Goal: Navigation & Orientation: Find specific page/section

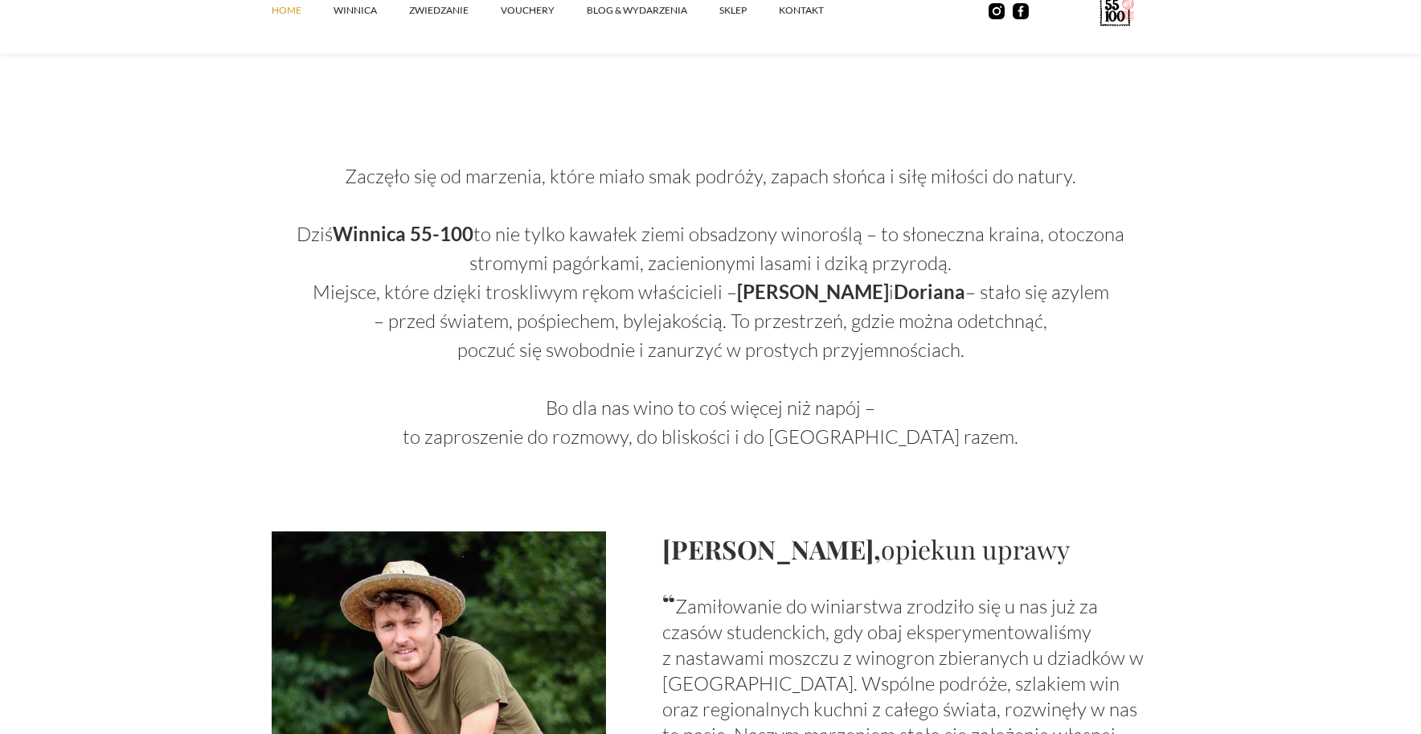
scroll to position [884, 0]
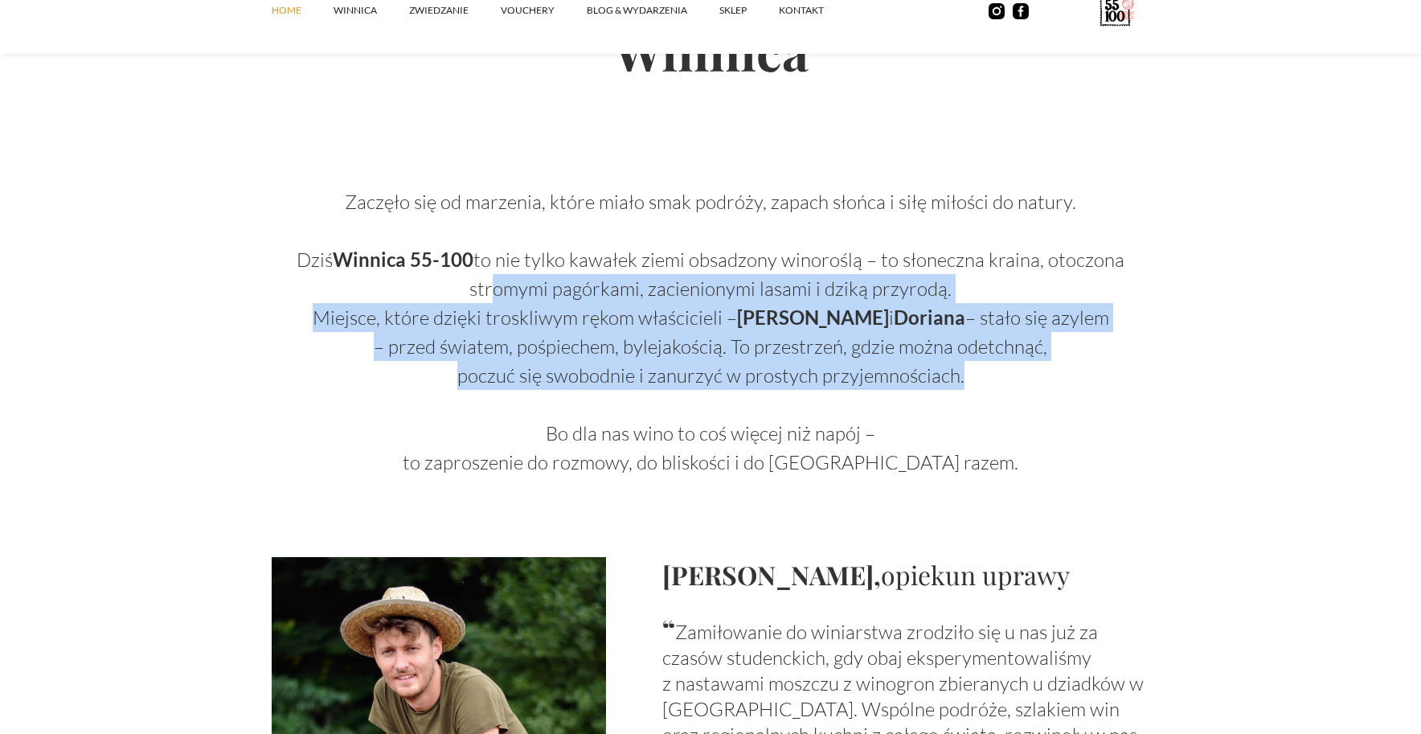
drag, startPoint x: 520, startPoint y: 285, endPoint x: 977, endPoint y: 370, distance: 465.0
click at [977, 370] on p "Zaczęło się od marzenia, które miało smak podróży, zapach słońca i siłę miłości…" at bounding box center [711, 317] width 878 height 318
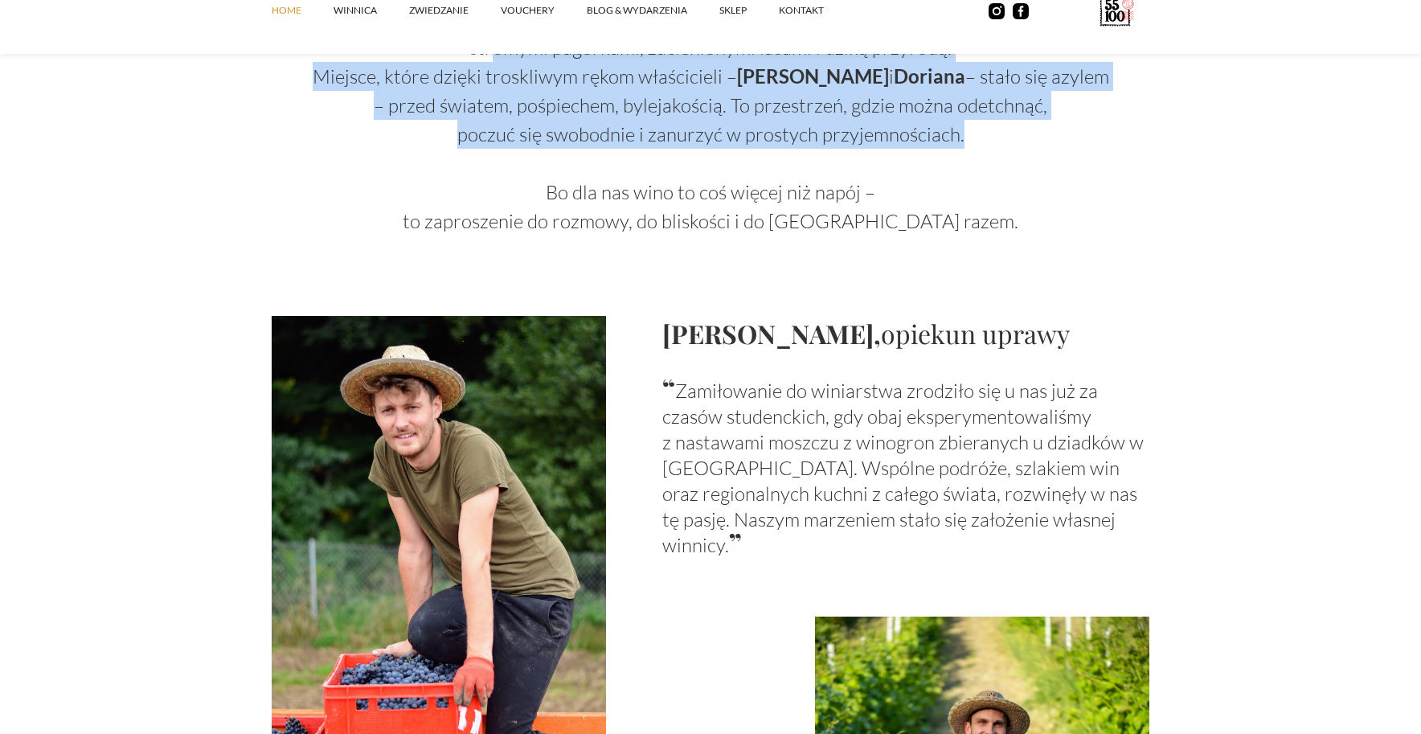
scroll to position [1206, 0]
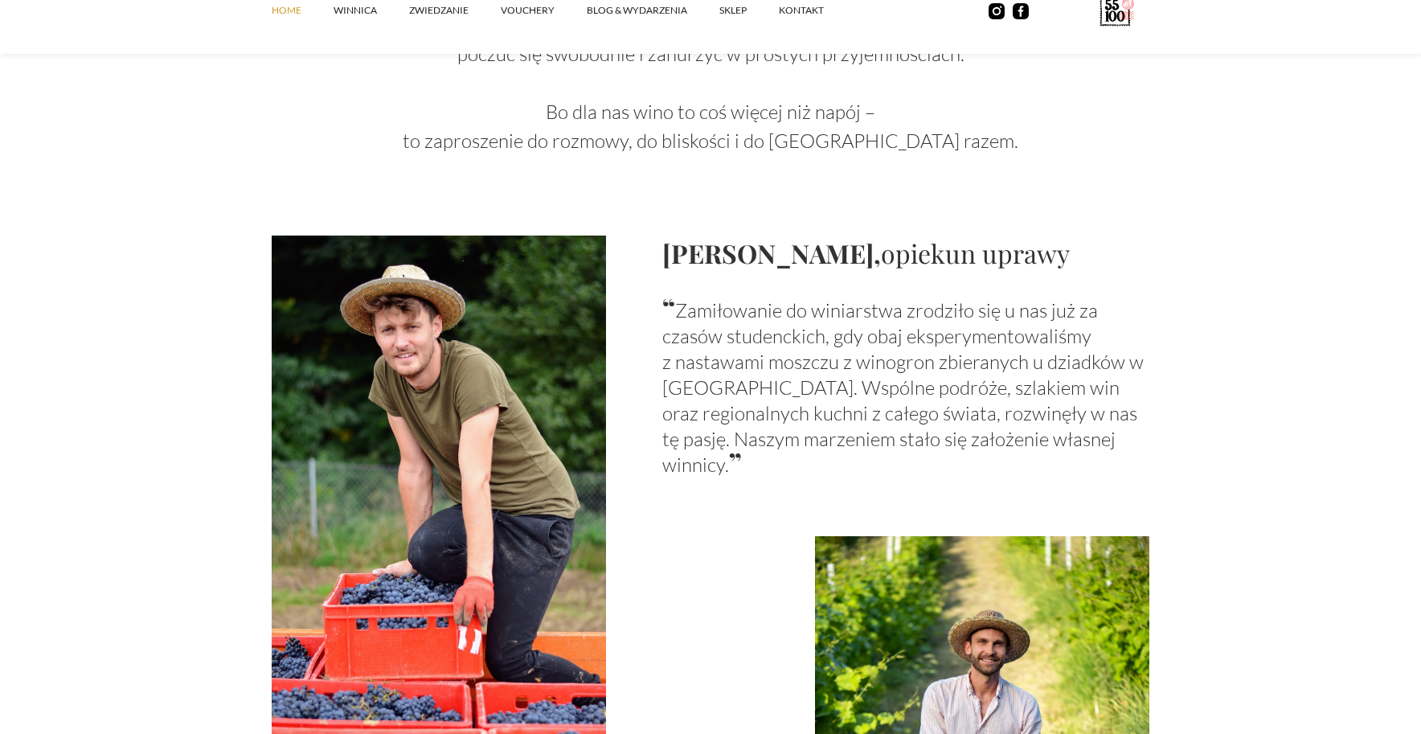
click at [706, 303] on p "“ Zamiłowanie do winiarstwa zrodziło się u nas już za czasów studenckich, gdy o…" at bounding box center [905, 385] width 487 height 183
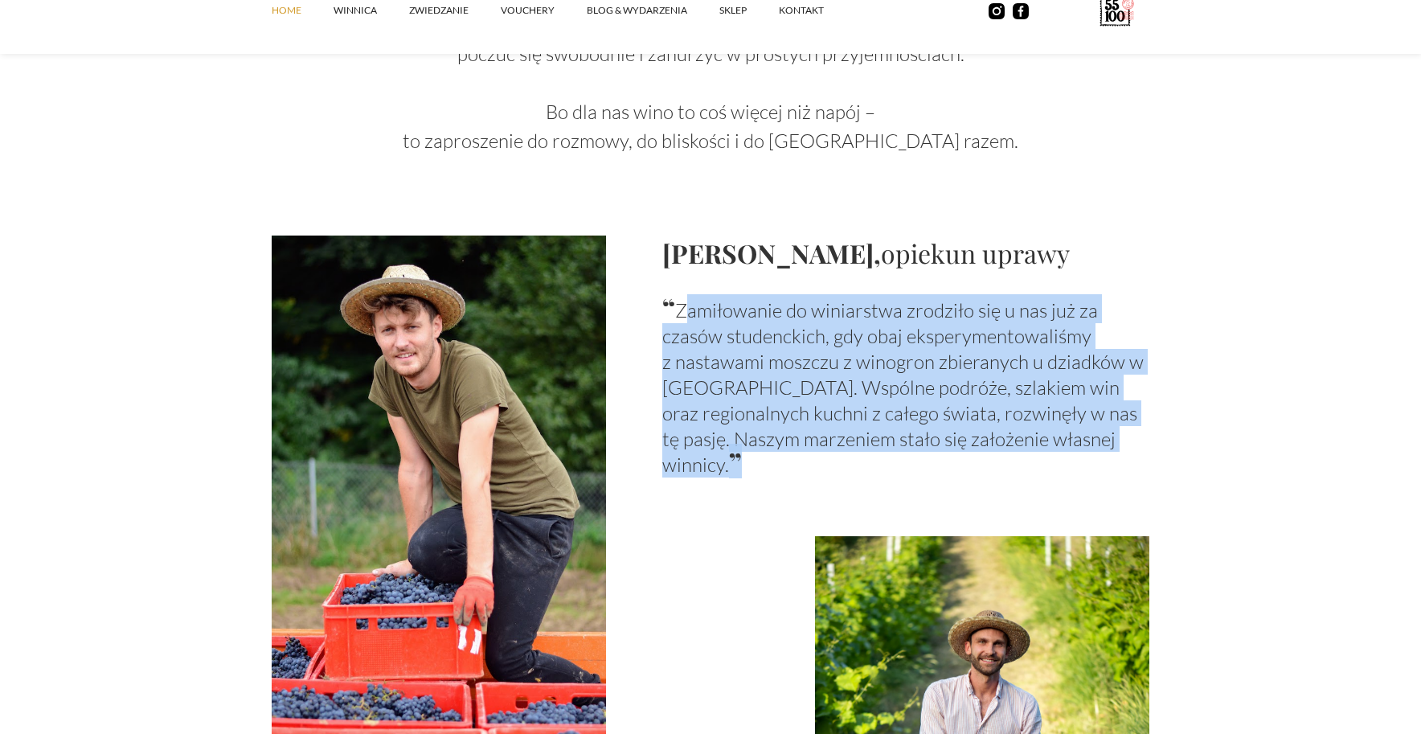
drag, startPoint x: 680, startPoint y: 310, endPoint x: 1095, endPoint y: 452, distance: 438.4
click at [1095, 452] on div "[PERSON_NAME], opiekun uprawy “ Zamiłowanie do winiarstwa zrodziło się u nas ju…" at bounding box center [711, 486] width 878 height 502
click at [1098, 454] on div "[PERSON_NAME], opiekun uprawy “ Zamiłowanie do winiarstwa zrodziło się u nas ju…" at bounding box center [711, 486] width 878 height 502
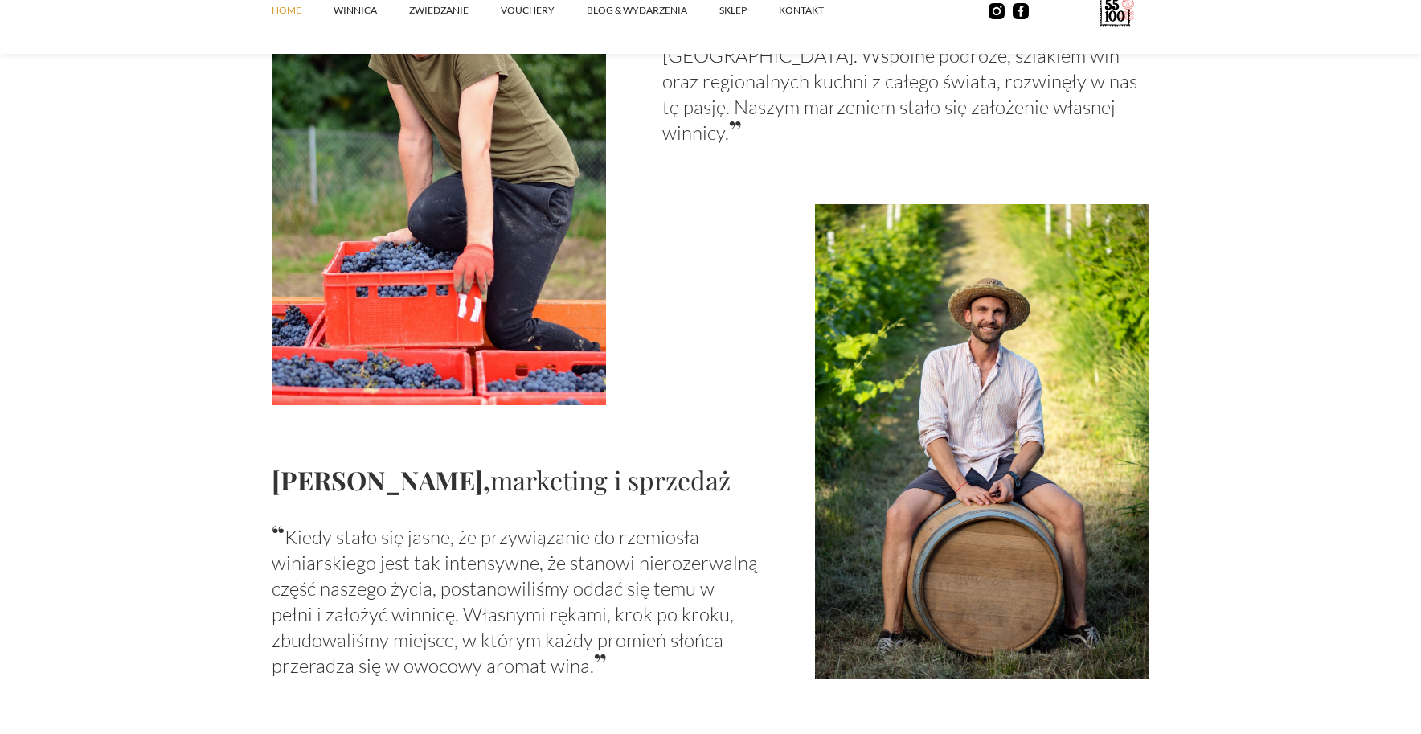
scroll to position [1607, 0]
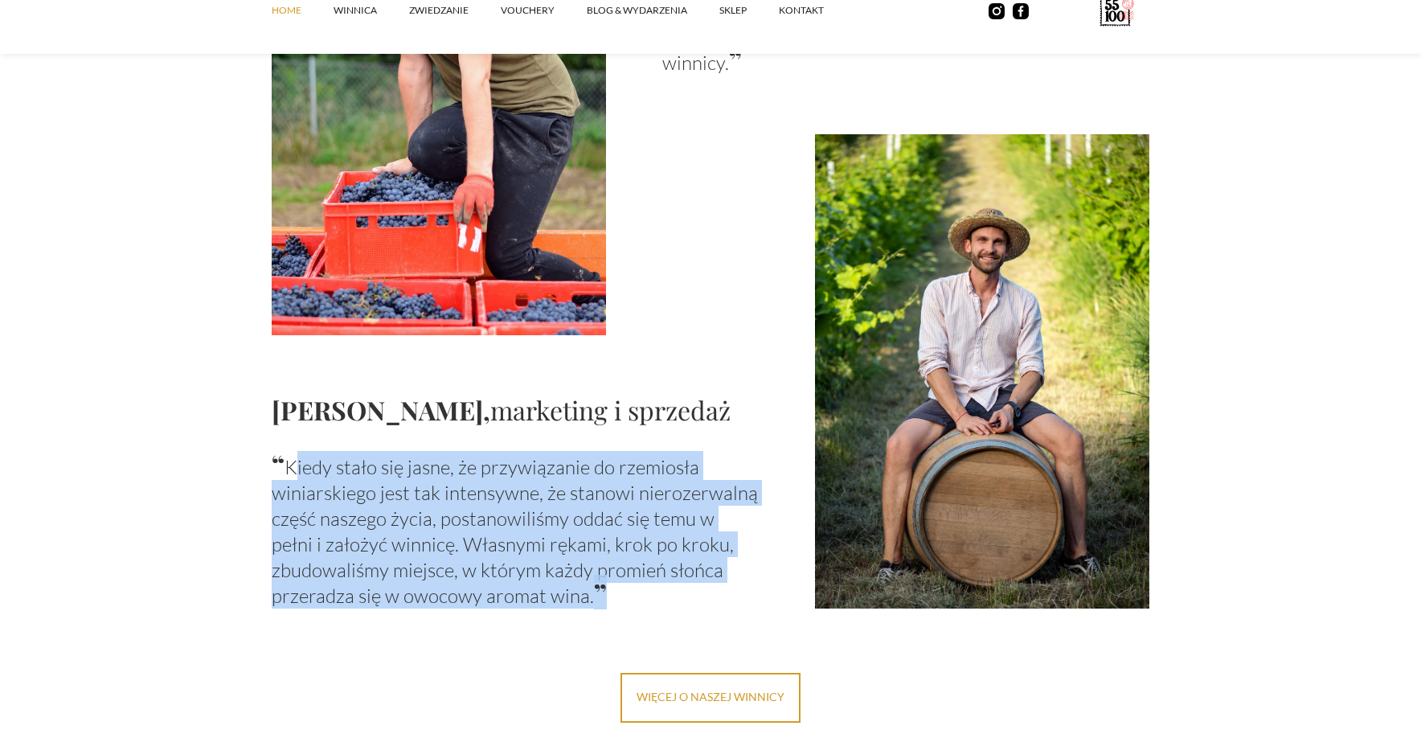
drag, startPoint x: 288, startPoint y: 460, endPoint x: 624, endPoint y: 604, distance: 365.8
click at [624, 604] on p "“ Kiedy stało się jasne, że przywiązanie do rzemiosła winiarskiego jest tak int…" at bounding box center [515, 530] width 487 height 158
click at [764, 599] on div "[PERSON_NAME], marketing i sprzedaż “ Kiedy stało się jasne, że przywiązanie do…" at bounding box center [711, 371] width 878 height 475
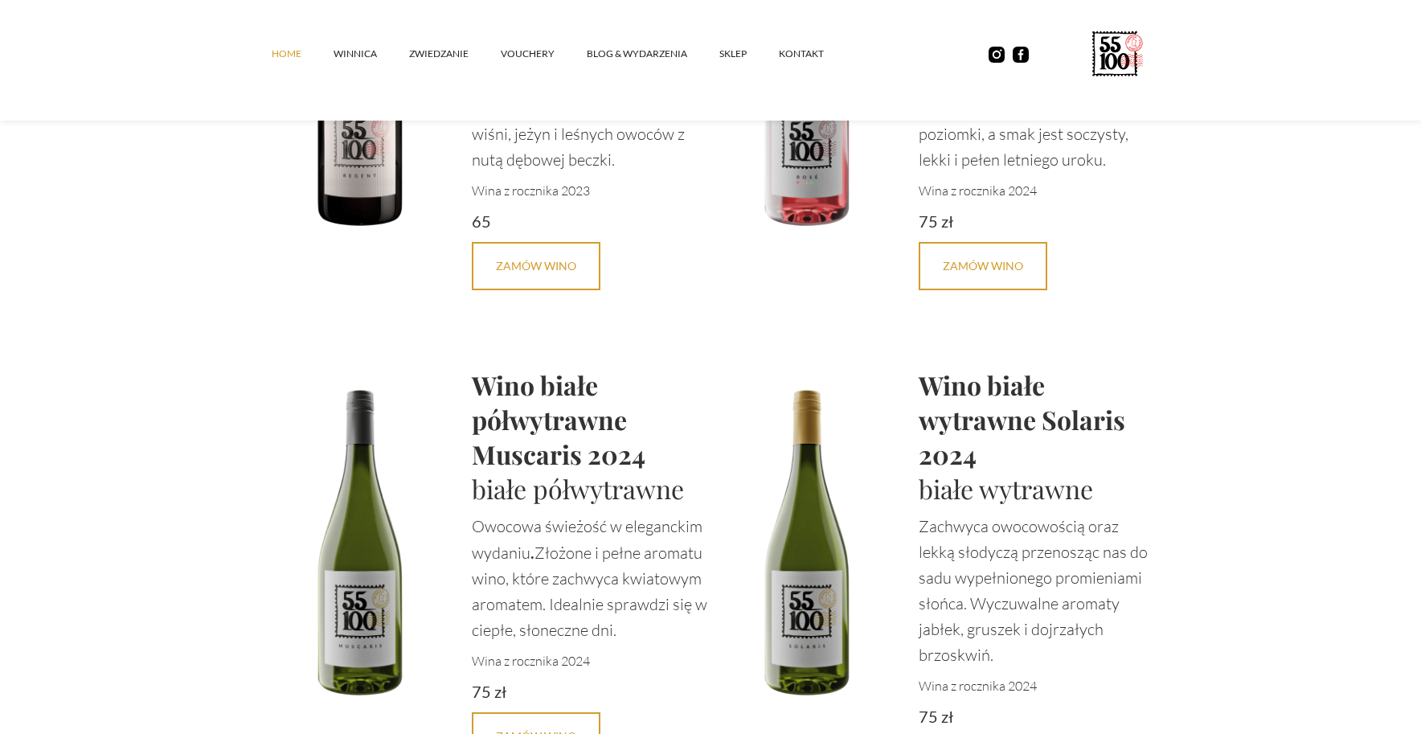
scroll to position [3315, 0]
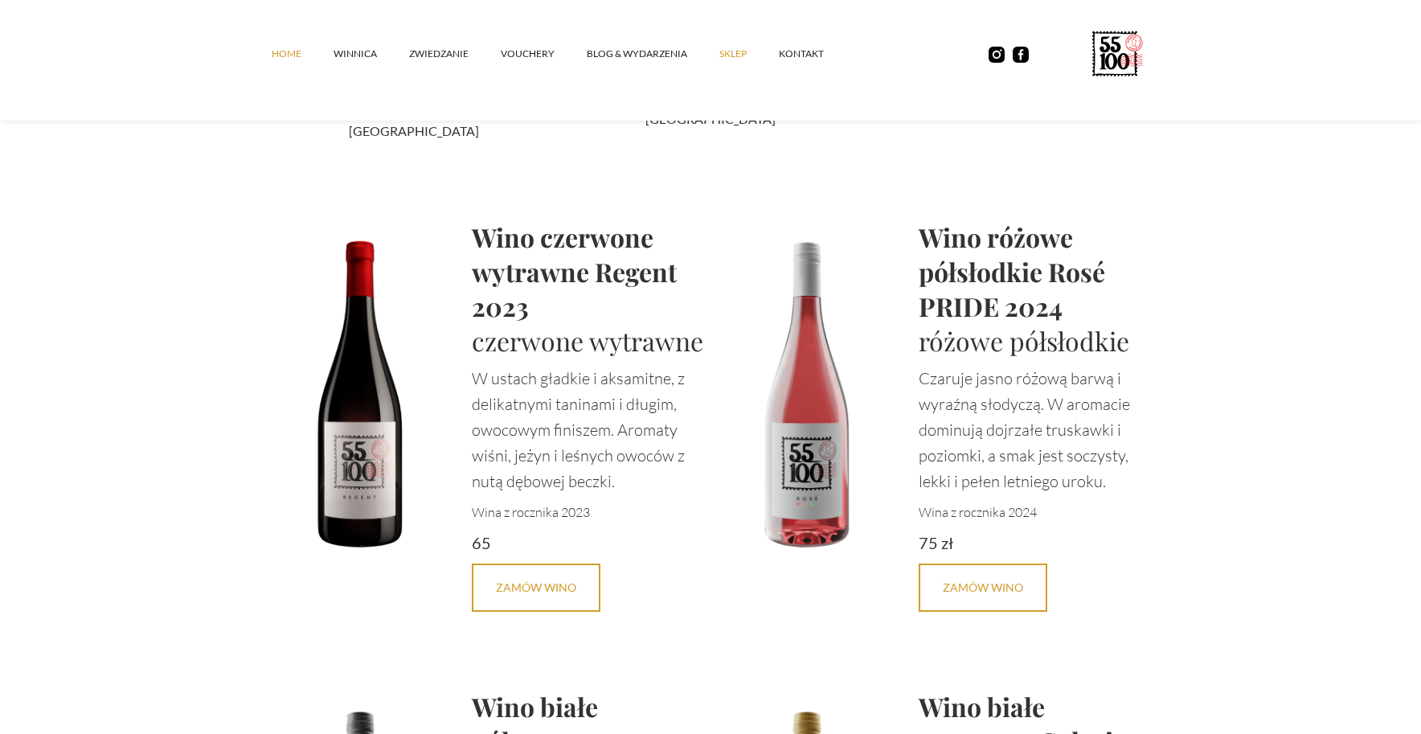
click at [725, 62] on link "SKLEP" at bounding box center [748, 54] width 59 height 48
